Goal: Task Accomplishment & Management: Manage account settings

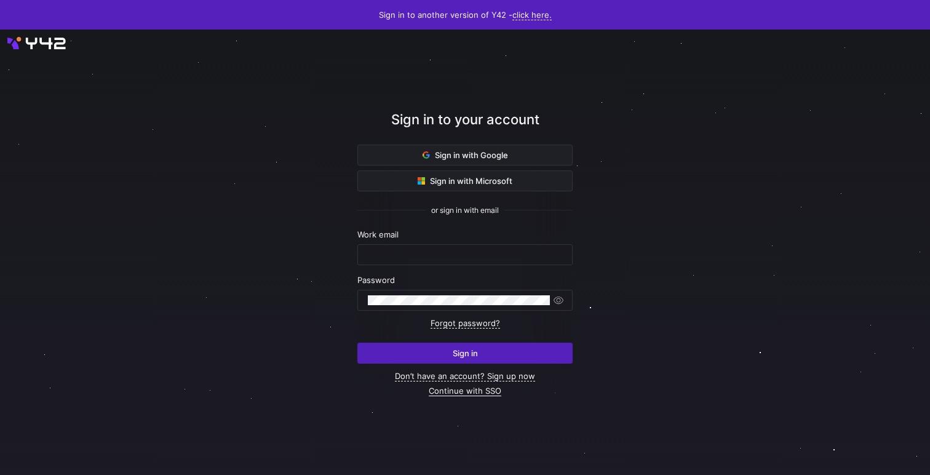
click at [479, 390] on link "Continue with SSO" at bounding box center [465, 391] width 73 height 10
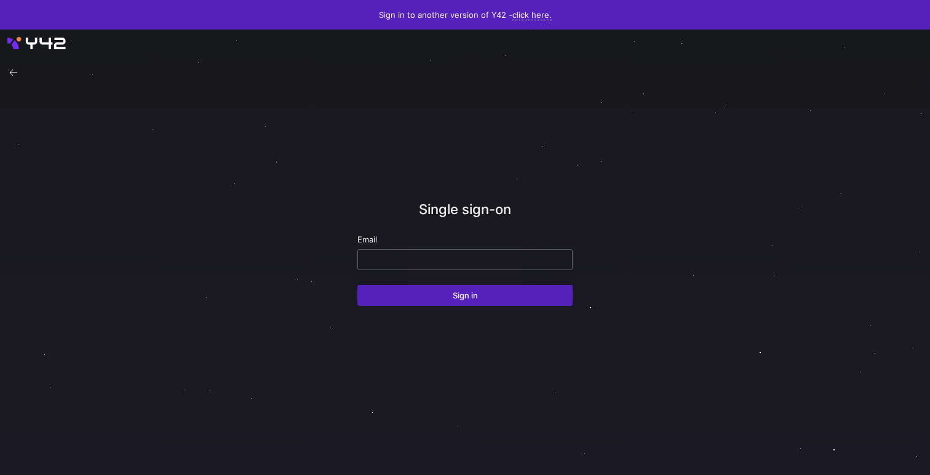
click at [504, 262] on input "email" at bounding box center [465, 260] width 194 height 10
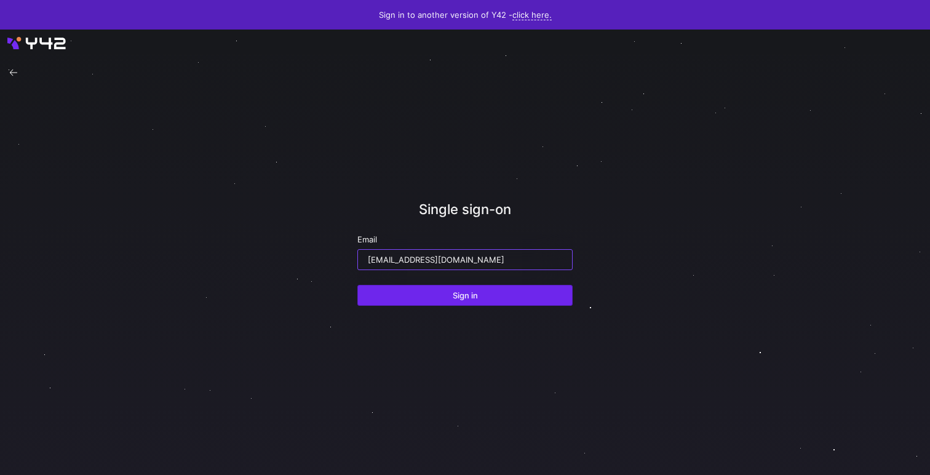
type input "ppatida2@cisco.com"
click at [500, 295] on span "submit" at bounding box center [465, 295] width 214 height 20
